Goal: Transaction & Acquisition: Subscribe to service/newsletter

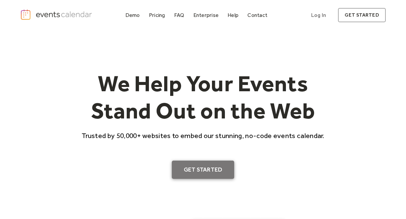
click at [205, 174] on link "Get Started" at bounding box center [203, 169] width 63 height 19
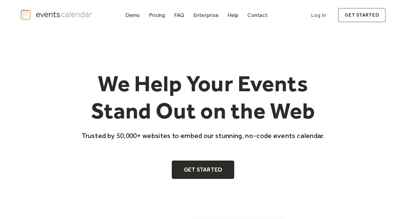
click at [324, 15] on link "Log In" at bounding box center [318, 15] width 28 height 14
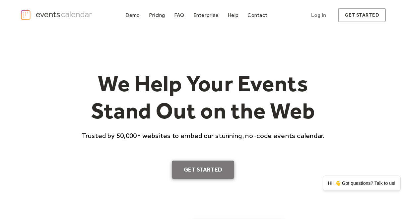
click at [195, 172] on link "Get Started" at bounding box center [203, 169] width 63 height 19
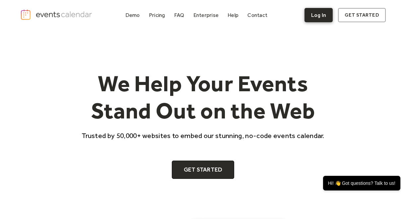
click at [325, 17] on link "Log In" at bounding box center [318, 15] width 28 height 14
